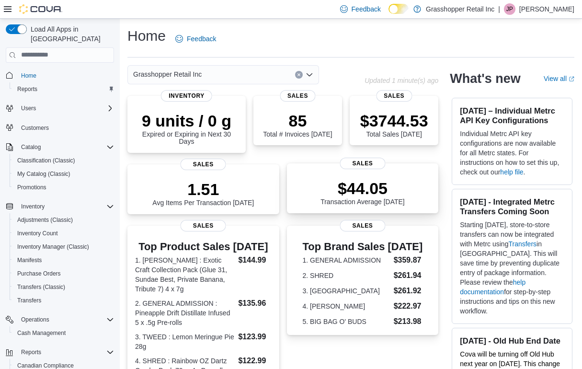
click at [359, 187] on p "$44.05" at bounding box center [362, 188] width 84 height 19
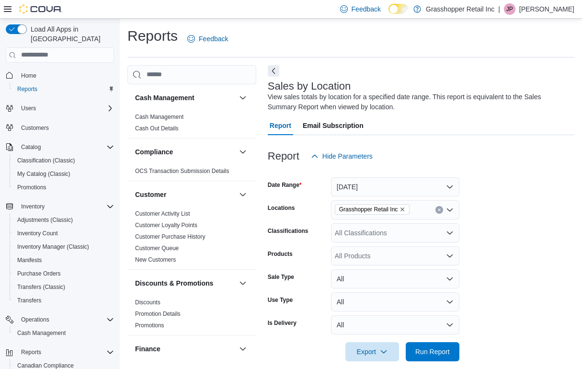
scroll to position [-7, 0]
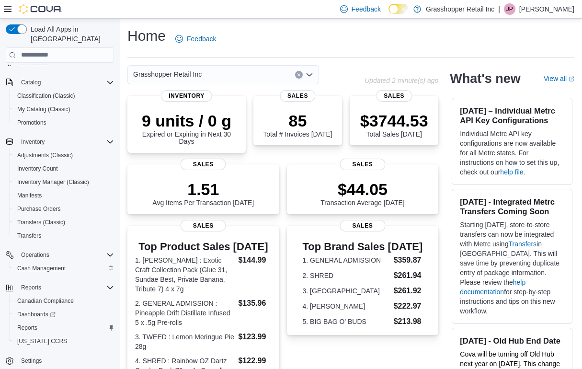
scroll to position [65, 0]
click at [51, 312] on icon "Complex example" at bounding box center [53, 315] width 6 height 6
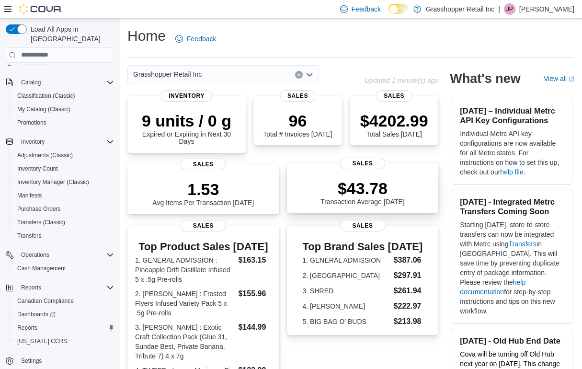
click at [372, 180] on p "$43.78" at bounding box center [362, 188] width 84 height 19
